Goal: Information Seeking & Learning: Understand process/instructions

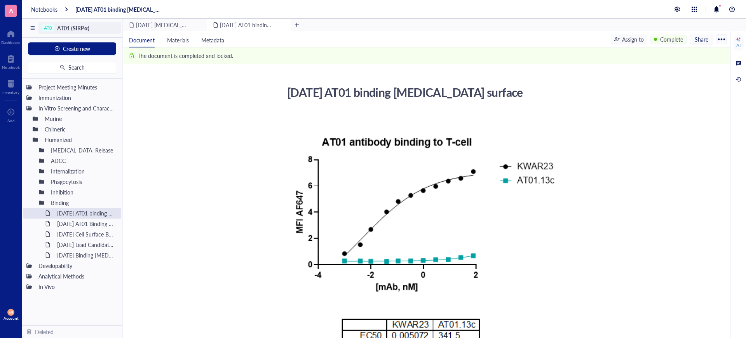
click at [73, 26] on span "AT01 (SIRPα)" at bounding box center [73, 28] width 32 height 8
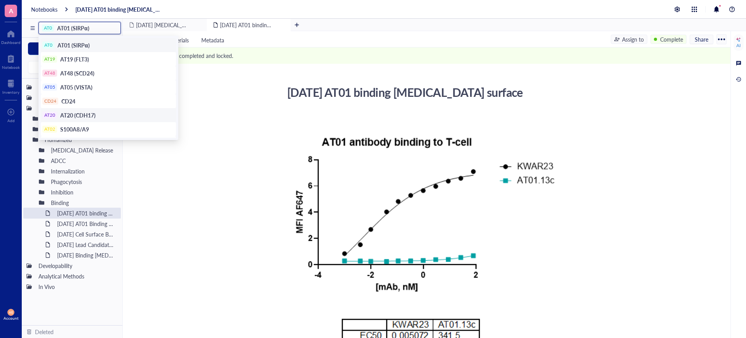
click at [75, 113] on span "AT20 (CDH17)" at bounding box center [77, 115] width 35 height 8
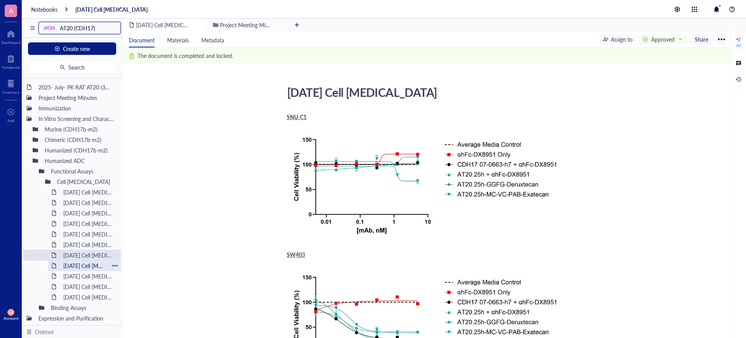
click at [88, 265] on div "[DATE] Cell [MEDICAL_DATA] (MMAE)" at bounding box center [84, 265] width 49 height 11
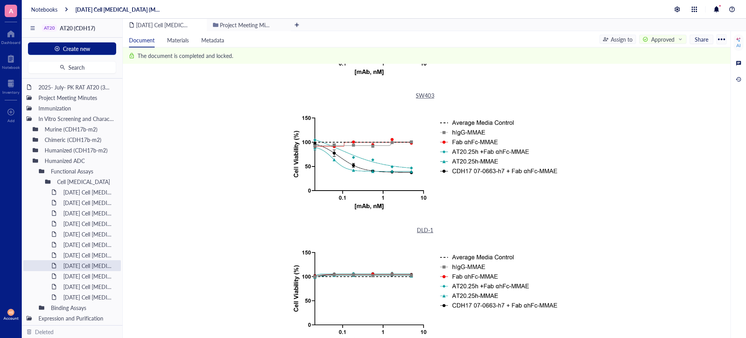
scroll to position [291, 0]
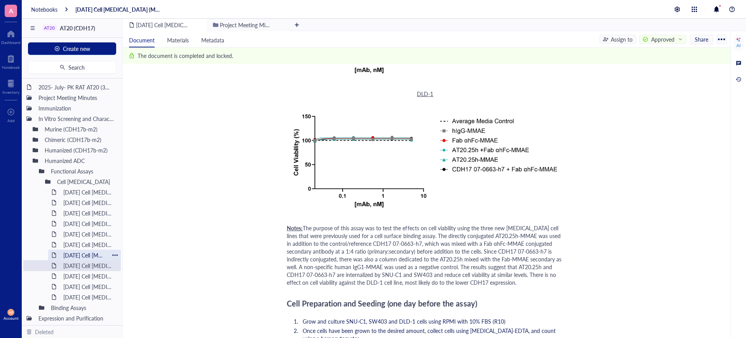
click at [92, 256] on div "[DATE] Cell [MEDICAL_DATA]" at bounding box center [84, 254] width 49 height 11
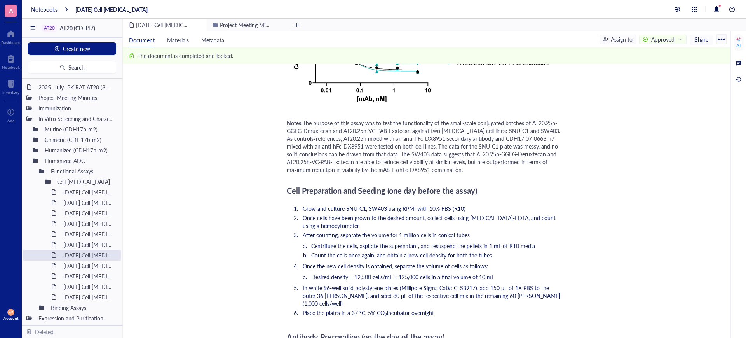
scroll to position [291, 0]
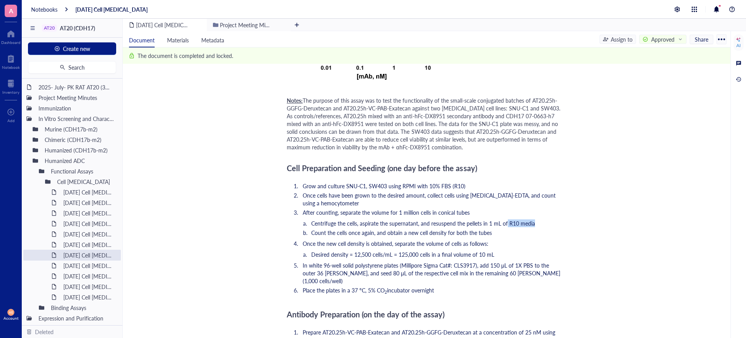
drag, startPoint x: 508, startPoint y: 222, endPoint x: 537, endPoint y: 223, distance: 29.9
click at [537, 223] on li "Centrifuge the cells, aspirate the supernatant, and resuspend the pellets in 1 …" at bounding box center [437, 223] width 251 height 8
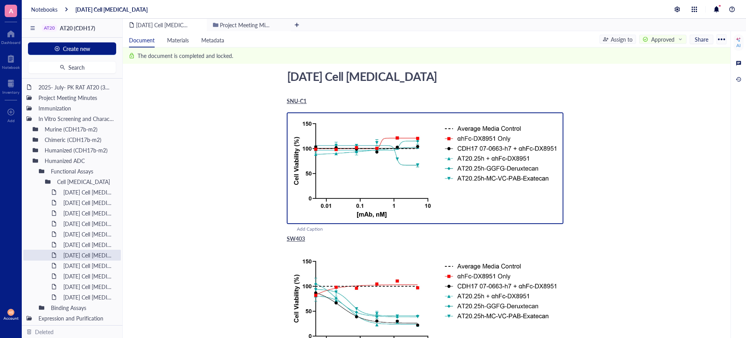
scroll to position [0, 0]
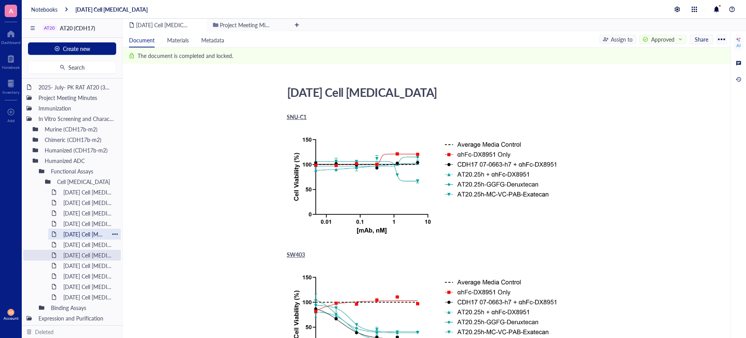
click at [78, 234] on div "[DATE] Cell [MEDICAL_DATA]" at bounding box center [84, 234] width 49 height 11
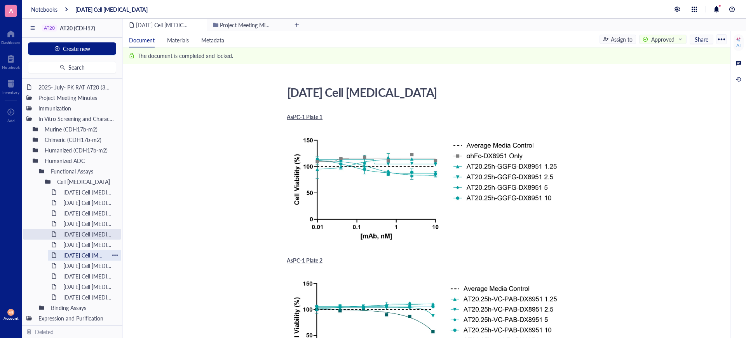
click at [83, 254] on div "[DATE] Cell [MEDICAL_DATA]" at bounding box center [84, 254] width 49 height 11
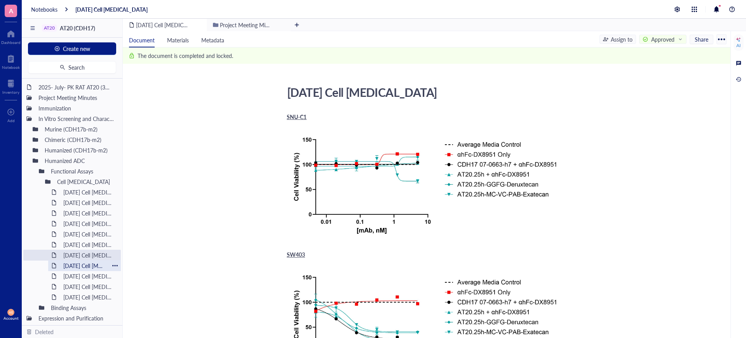
click at [93, 262] on div "[DATE] Cell [MEDICAL_DATA] (MMAE)" at bounding box center [84, 265] width 49 height 11
